Goal: Task Accomplishment & Management: Manage account settings

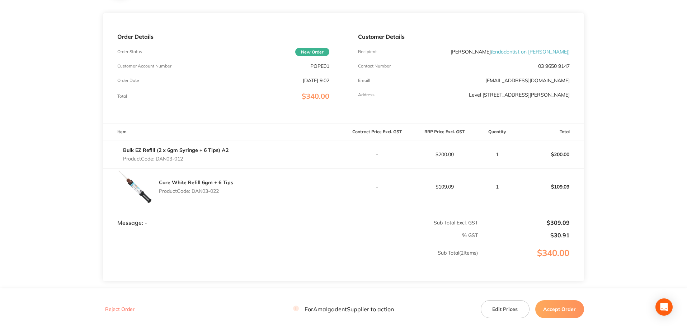
scroll to position [96, 0]
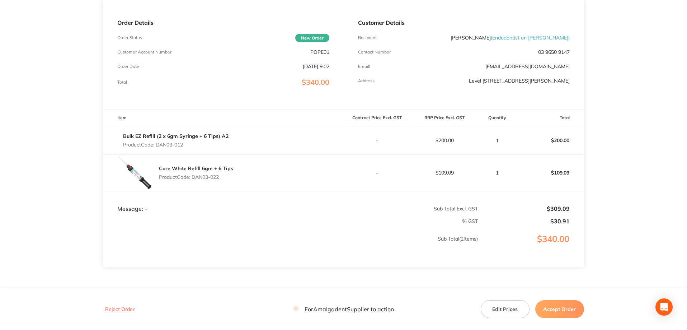
click at [45, 104] on main "Amalgadent Order ID: Restocq- 94036 Download as PDF Order Details Order Status …" at bounding box center [343, 130] width 687 height 388
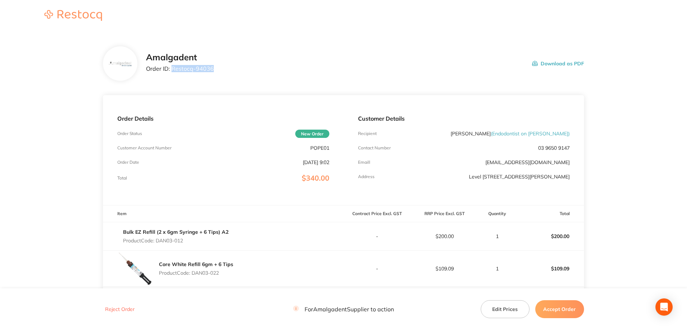
drag, startPoint x: 220, startPoint y: 69, endPoint x: 173, endPoint y: 68, distance: 47.4
click at [173, 68] on div "Amalgadent Order ID: Restocq- 94036 Download as PDF" at bounding box center [365, 63] width 438 height 22
copy p "Restocq- 94036"
click at [27, 111] on main "Amalgadent Order ID: Restocq- 94036 Download as PDF Order Details Order Status …" at bounding box center [343, 226] width 687 height 388
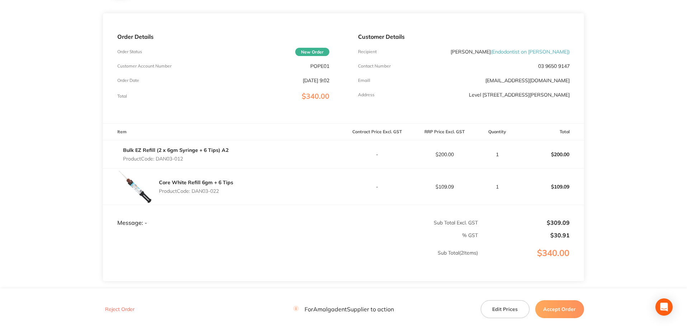
scroll to position [96, 0]
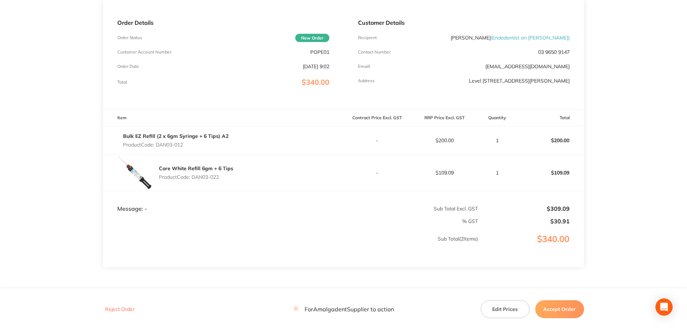
drag, startPoint x: 195, startPoint y: 145, endPoint x: 158, endPoint y: 145, distance: 37.0
click at [158, 145] on p "Product Code: DAN03-012" at bounding box center [175, 145] width 105 height 6
copy p "DAN03-012"
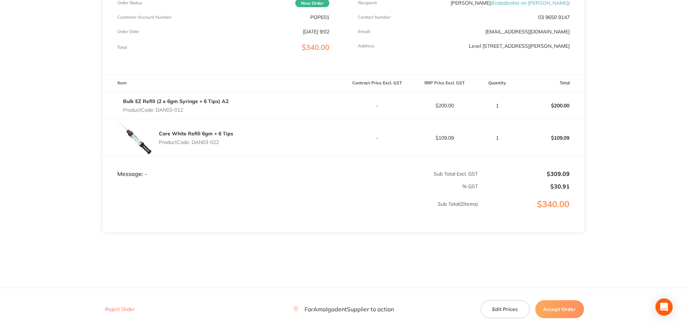
scroll to position [132, 0]
click at [34, 159] on main "Amalgadent Order ID: Restocq- 94036 Download as PDF Order Details Order Status …" at bounding box center [343, 94] width 687 height 388
drag, startPoint x: 225, startPoint y: 140, endPoint x: 194, endPoint y: 140, distance: 31.6
click at [194, 140] on p "Product Code: DAN03-022" at bounding box center [196, 141] width 74 height 6
copy p "DAN03-022"
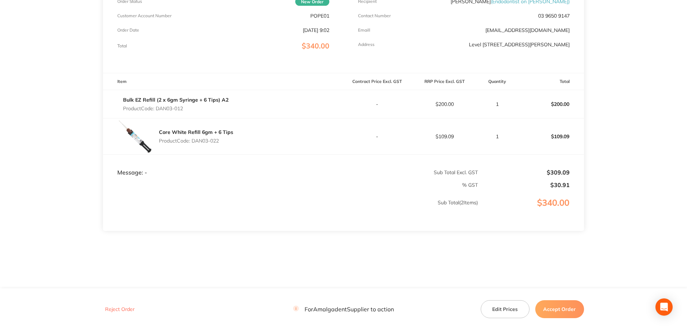
click at [638, 216] on main "Amalgadent Order ID: Restocq- 94036 Download as PDF Order Details Order Status …" at bounding box center [343, 94] width 687 height 388
click at [553, 307] on button "Accept Order" at bounding box center [559, 309] width 49 height 18
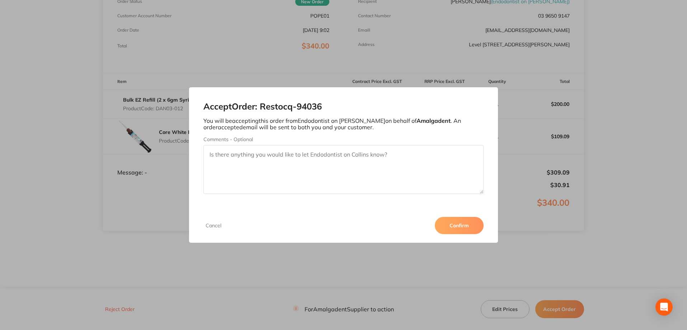
click at [463, 229] on button "Confirm" at bounding box center [459, 225] width 49 height 17
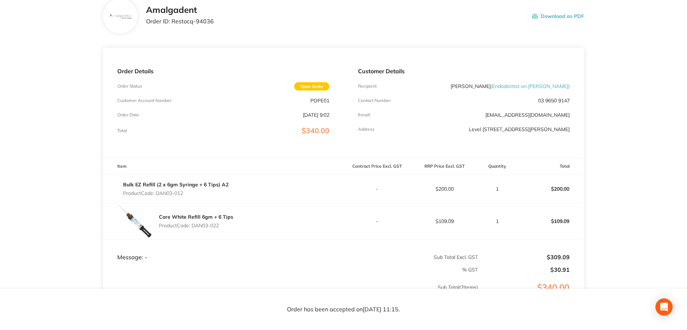
scroll to position [0, 0]
